Goal: Find contact information: Obtain details needed to contact an individual or organization

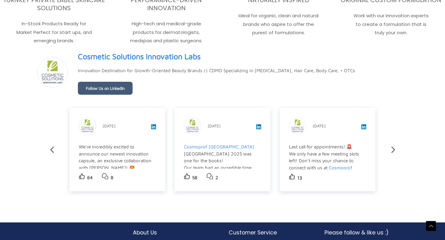
scroll to position [1060, 0]
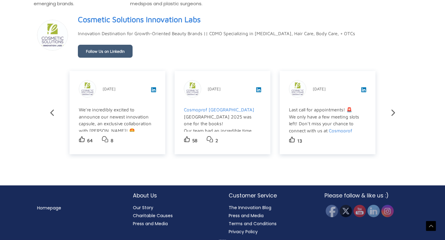
click at [153, 193] on h2 "About Us" at bounding box center [174, 196] width 83 height 8
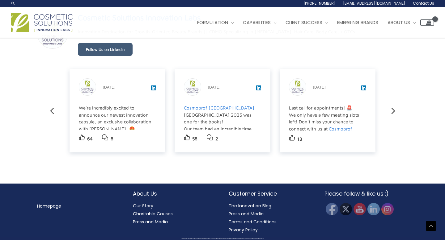
scroll to position [1052, 0]
click at [148, 205] on link "Our Story" at bounding box center [143, 206] width 20 height 6
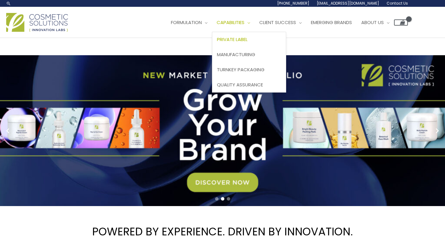
click at [247, 42] on span "Private Label" at bounding box center [232, 39] width 31 height 6
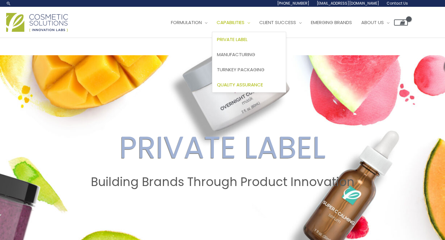
click at [252, 86] on span "Quality Assurance" at bounding box center [240, 85] width 46 height 6
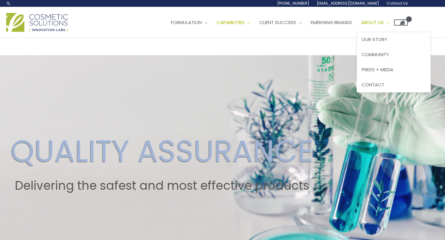
click at [384, 24] on span "About Us" at bounding box center [372, 22] width 23 height 6
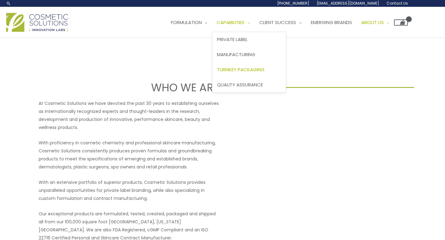
click at [256, 67] on span "Turnkey Packaging" at bounding box center [241, 69] width 48 height 6
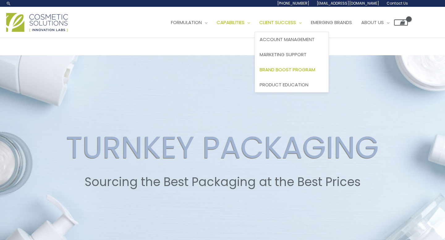
click at [306, 72] on span "Brand Boost Program" at bounding box center [287, 69] width 56 height 6
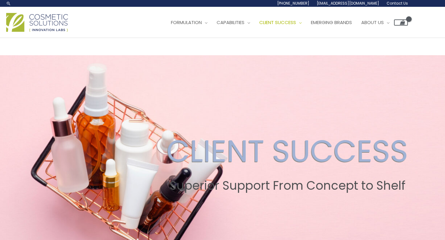
click at [61, 27] on img at bounding box center [37, 22] width 62 height 19
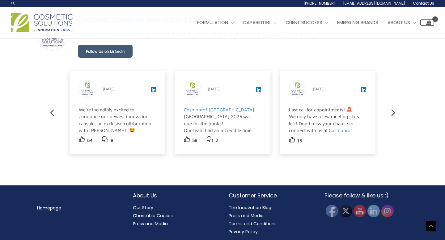
scroll to position [1049, 0]
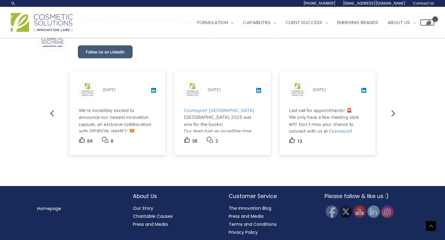
click at [393, 115] on icon at bounding box center [393, 113] width 4 height 6
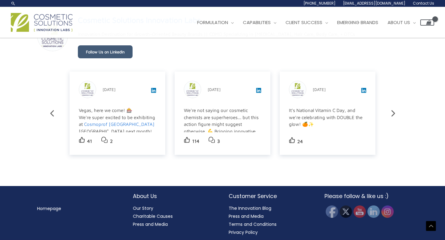
click at [393, 117] on icon at bounding box center [393, 113] width 11 height 11
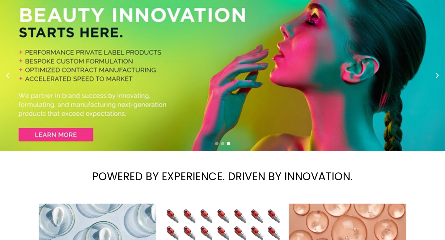
scroll to position [55, 0]
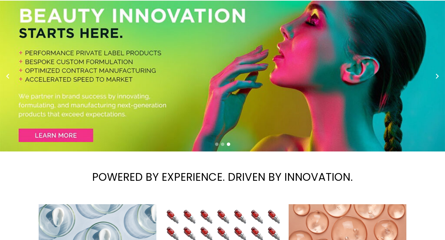
click at [78, 135] on div "3 / 3" at bounding box center [222, 76] width 445 height 151
click at [68, 136] on div "3 / 3" at bounding box center [222, 76] width 445 height 151
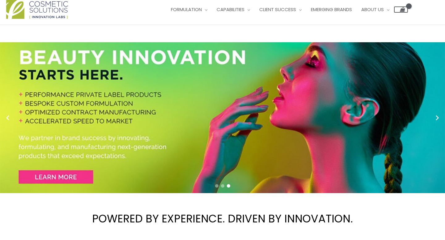
scroll to position [15, 0]
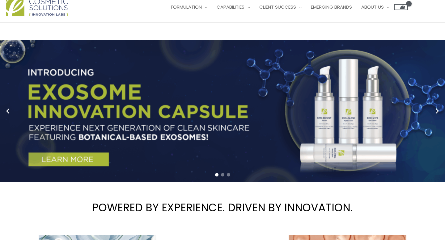
click at [438, 117] on div at bounding box center [222, 111] width 445 height 142
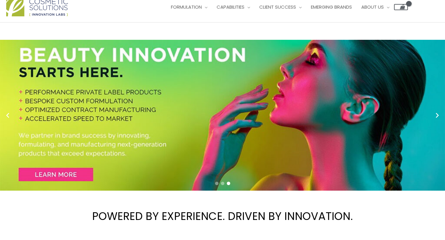
scroll to position [0, 0]
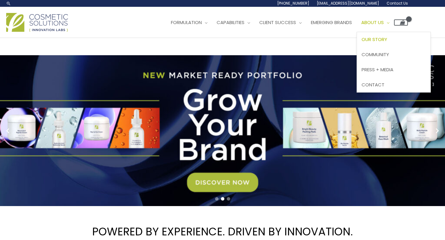
click at [387, 40] on span "Our Story" at bounding box center [374, 39] width 26 height 6
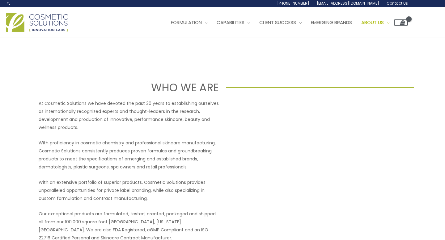
click at [399, 5] on span "Contact Us" at bounding box center [396, 3] width 21 height 5
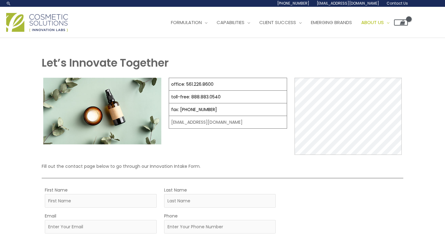
select select
